Goal: Task Accomplishment & Management: Use online tool/utility

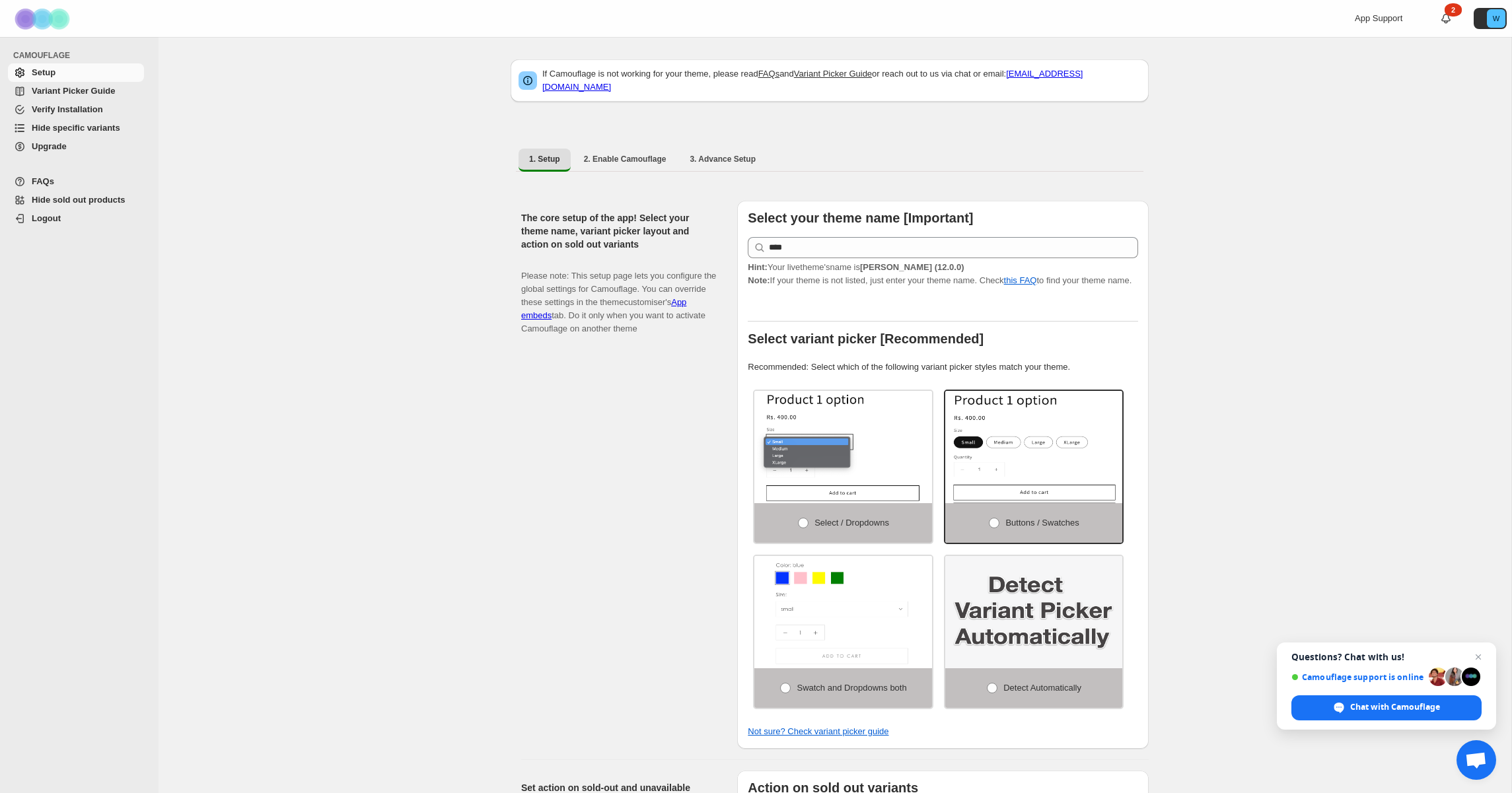
click at [88, 126] on span "Hide specific variants" at bounding box center [76, 128] width 89 height 10
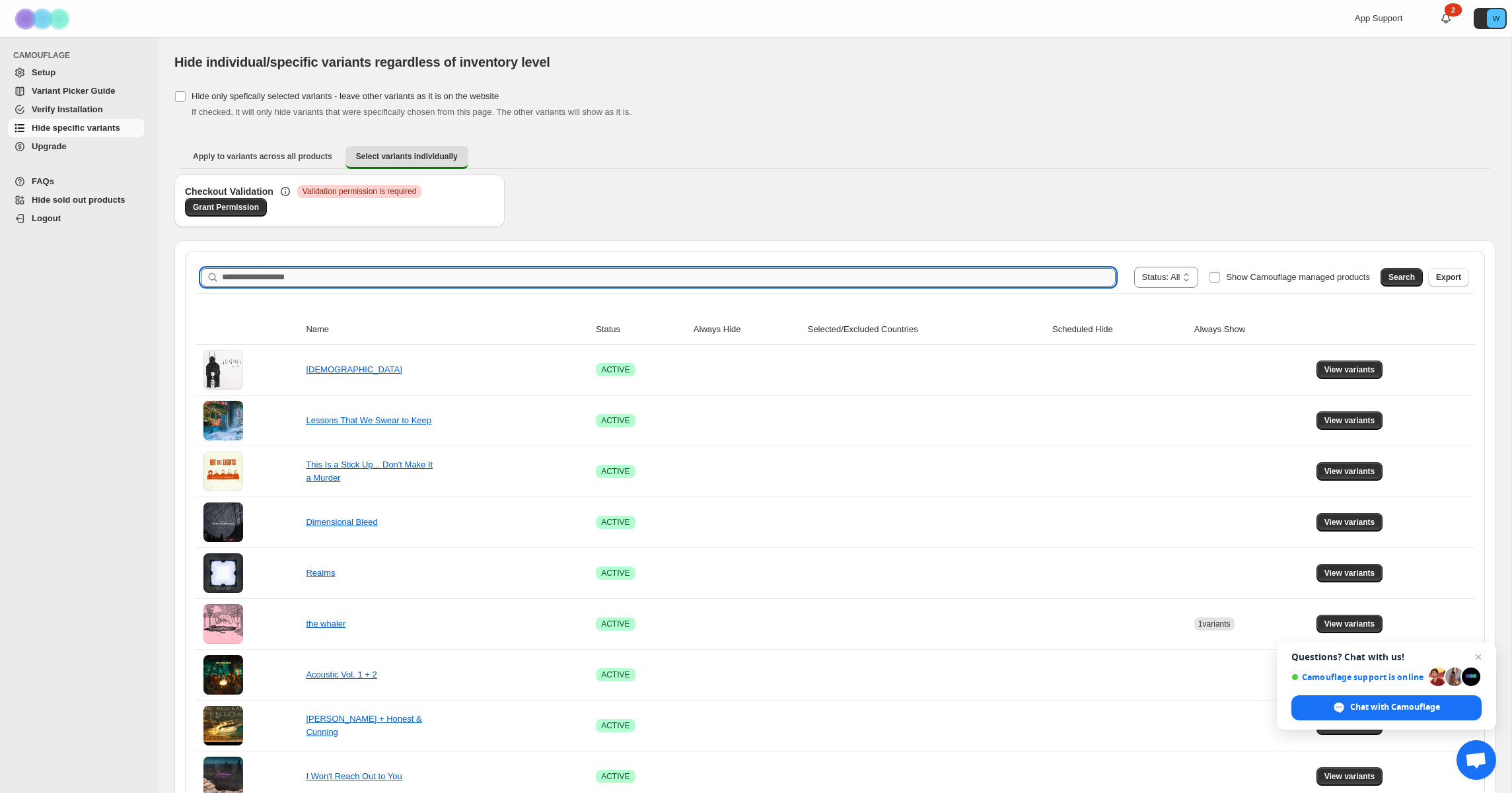
click at [404, 271] on input "Search product name" at bounding box center [669, 277] width 894 height 19
type input "*********"
click at [1399, 273] on span "Search" at bounding box center [1402, 277] width 26 height 11
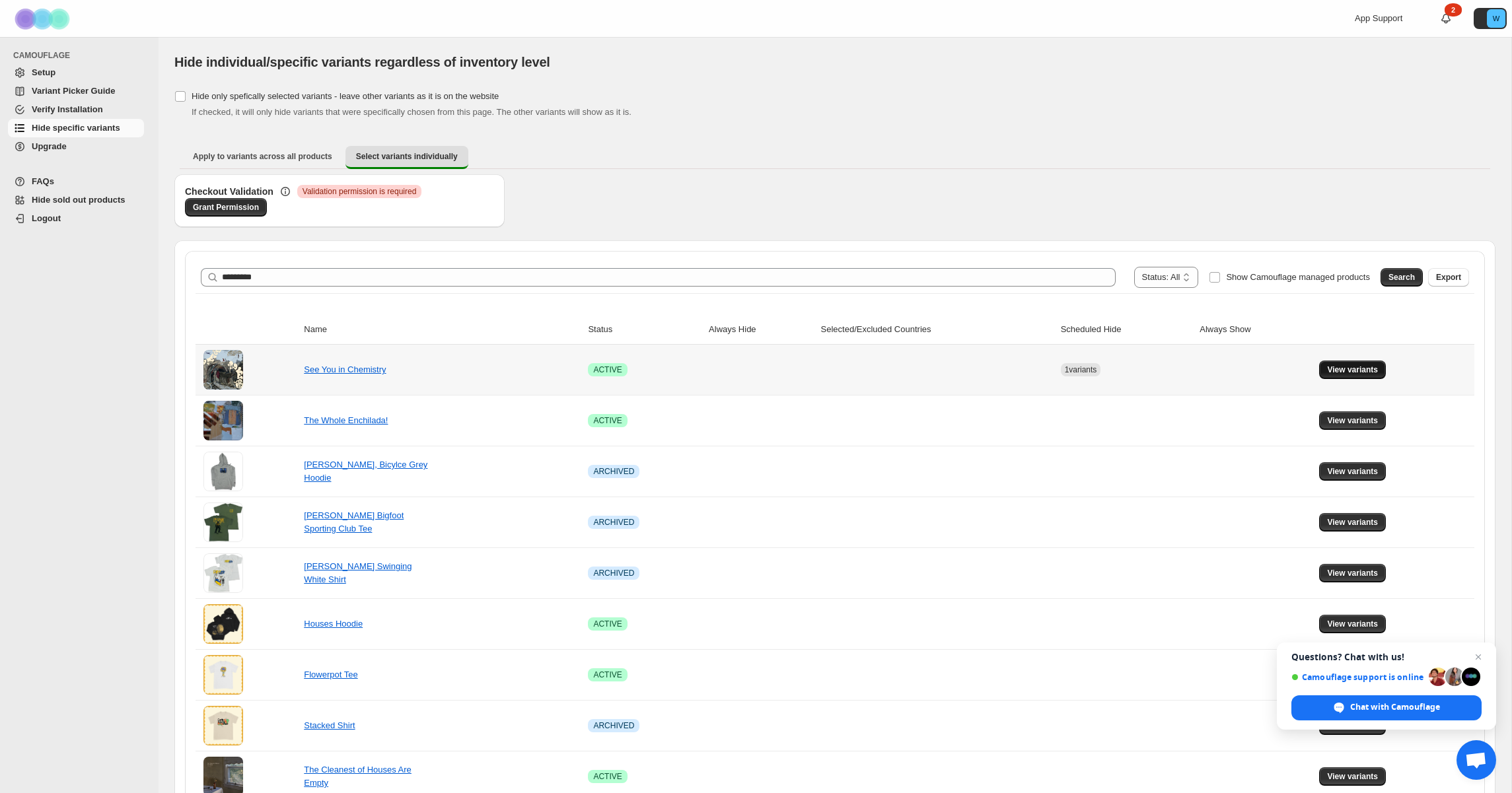
click at [1342, 363] on button "View variants" at bounding box center [1353, 370] width 67 height 19
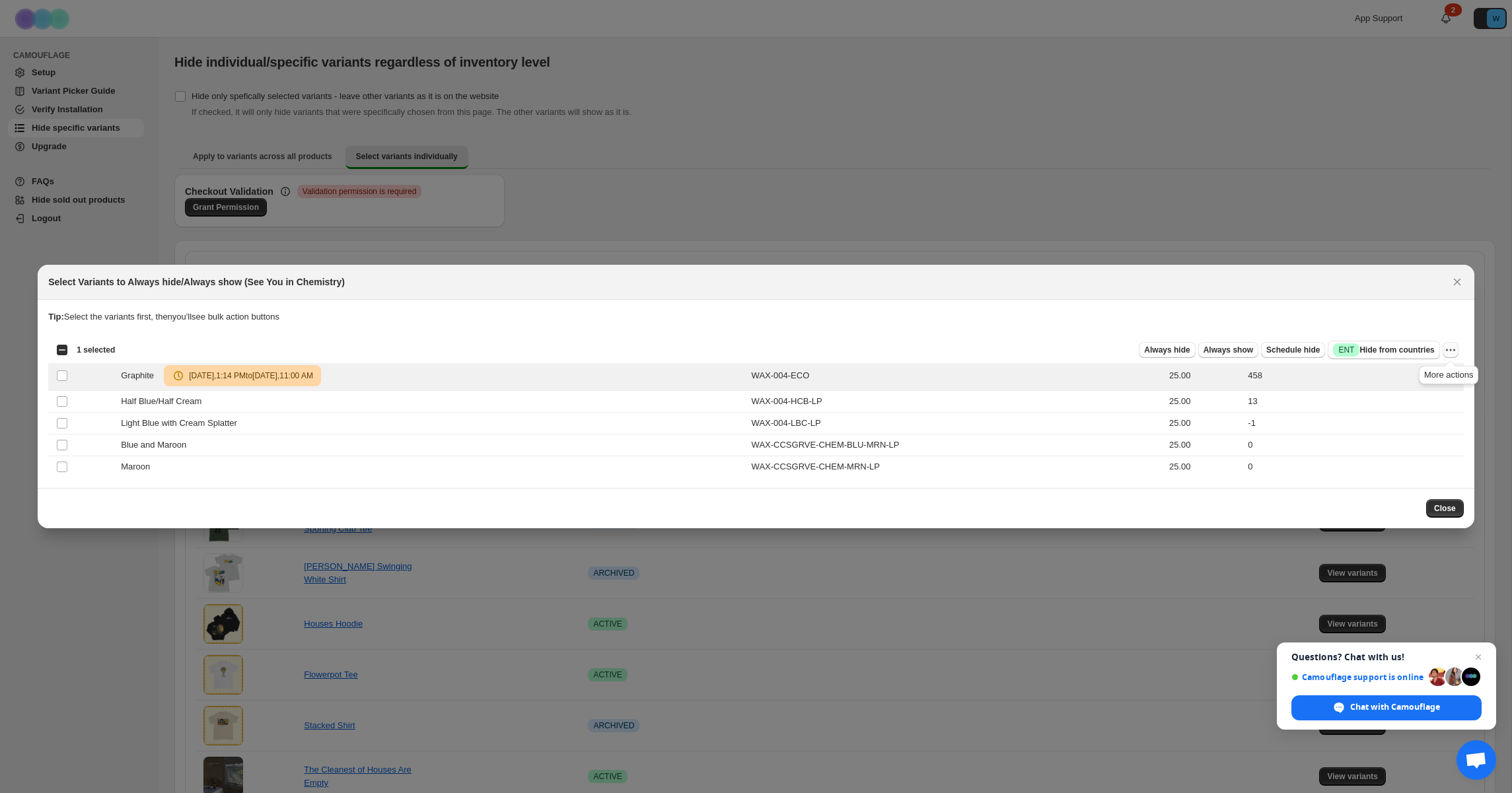
click at [1455, 349] on icon "More actions" at bounding box center [1450, 350] width 13 height 13
click at [1425, 420] on span "Undo scheduled hide" at bounding box center [1395, 421] width 81 height 10
